Goal: Task Accomplishment & Management: Manage account settings

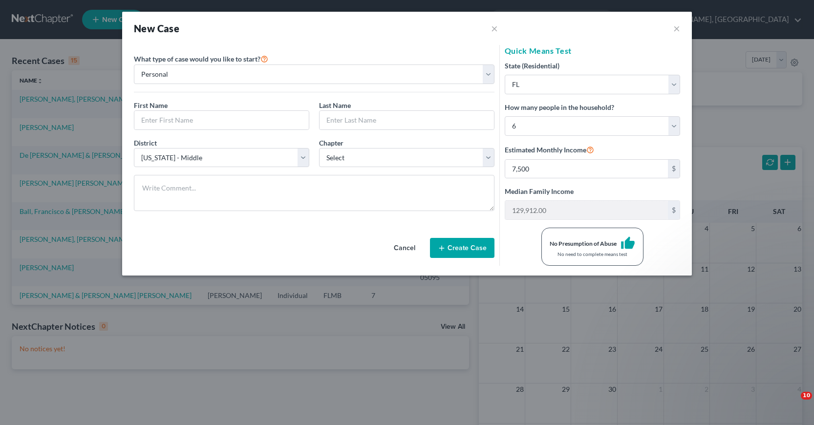
select select "15"
select select "9"
select select "5"
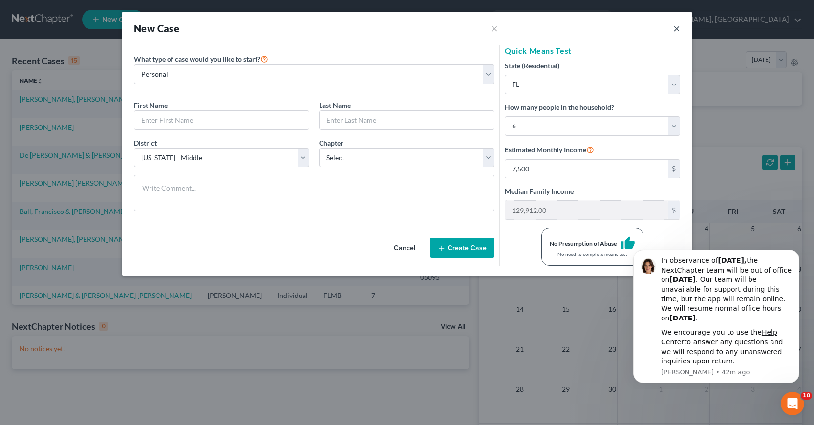
click at [677, 31] on button "×" at bounding box center [677, 28] width 7 height 12
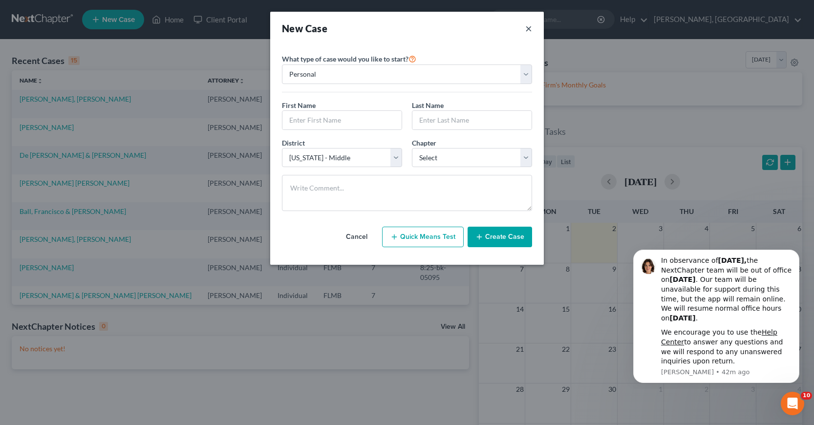
click at [526, 28] on button "×" at bounding box center [529, 29] width 7 height 14
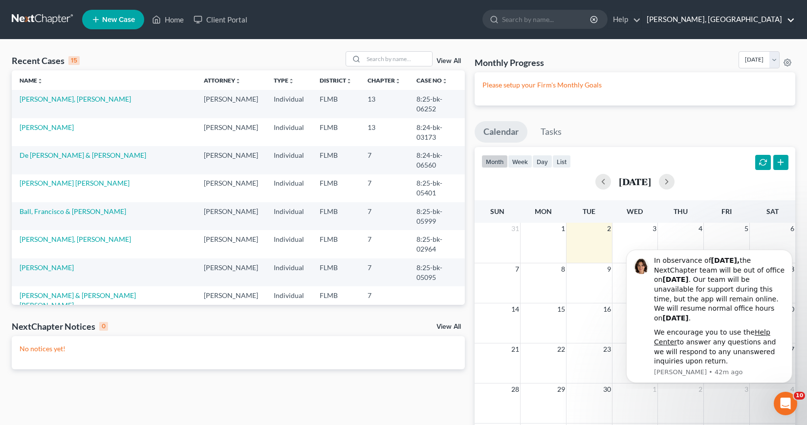
click at [792, 21] on link "Ivonne L. Fernandez, PA" at bounding box center [718, 20] width 153 height 18
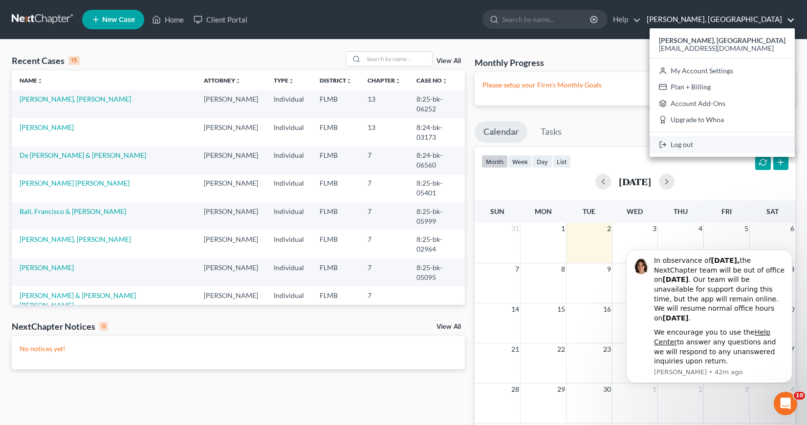
click at [691, 146] on link "Log out" at bounding box center [722, 144] width 145 height 17
